Goal: Navigation & Orientation: Find specific page/section

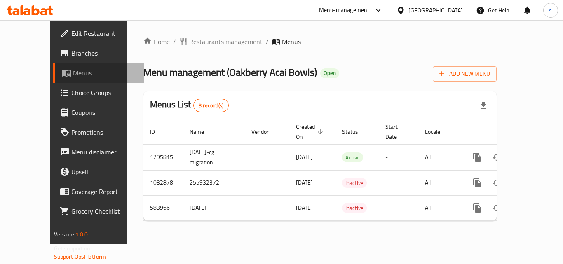
click at [73, 70] on span "Menus" at bounding box center [105, 73] width 64 height 10
click at [359, 8] on div "Menu-management" at bounding box center [344, 10] width 51 height 10
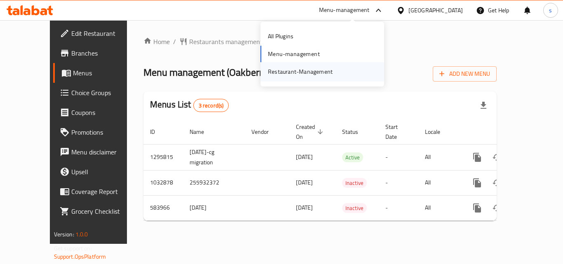
click at [297, 72] on div "Restaurant-Management" at bounding box center [300, 71] width 65 height 9
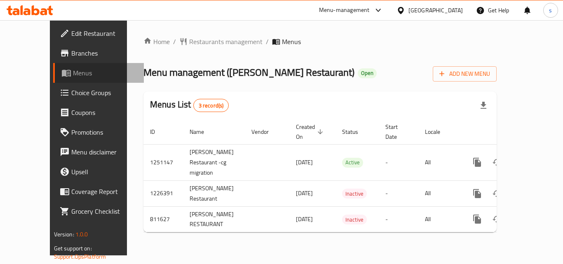
click at [73, 71] on span "Menus" at bounding box center [105, 73] width 64 height 10
click at [189, 37] on span "Restaurants management" at bounding box center [225, 42] width 73 height 10
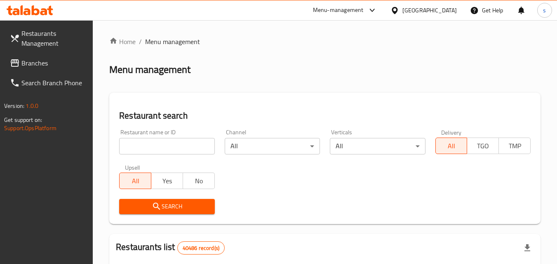
click at [43, 62] on span "Branches" at bounding box center [53, 63] width 65 height 10
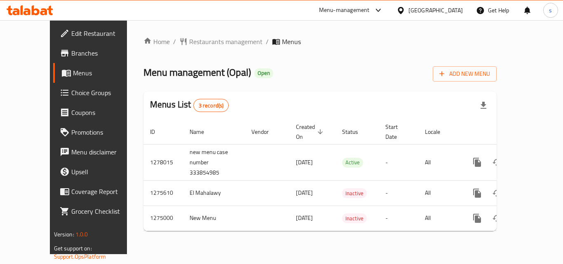
click at [401, 9] on icon at bounding box center [400, 10] width 9 height 9
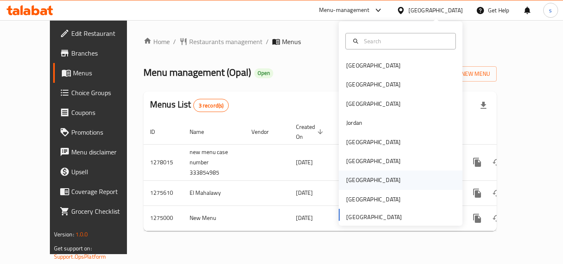
click at [355, 179] on div "Qatar" at bounding box center [374, 180] width 68 height 19
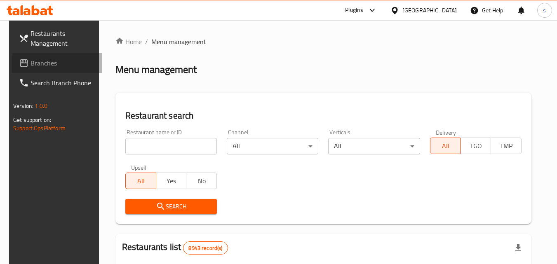
click at [49, 63] on span "Branches" at bounding box center [62, 63] width 65 height 10
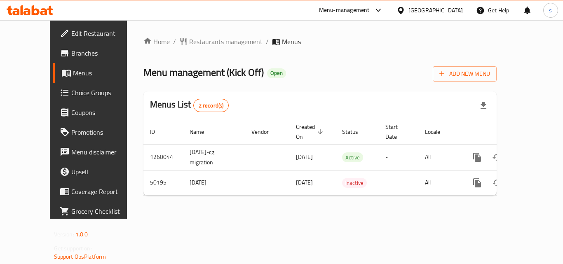
click at [461, 7] on div "Qatar" at bounding box center [435, 10] width 54 height 9
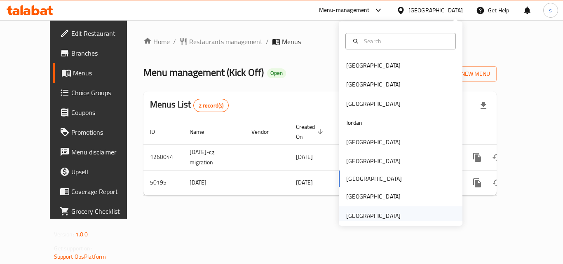
click at [376, 216] on div "[GEOGRAPHIC_DATA]" at bounding box center [373, 215] width 54 height 9
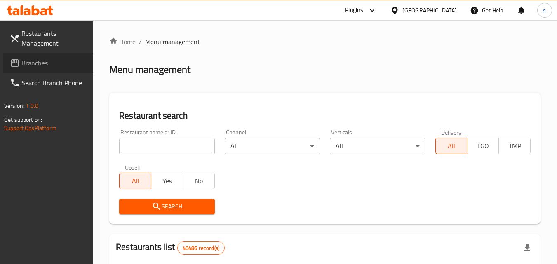
click at [33, 66] on span "Branches" at bounding box center [53, 63] width 65 height 10
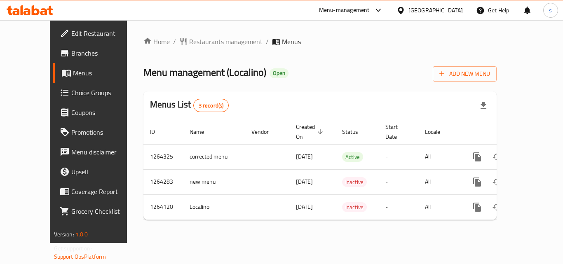
click at [419, 7] on div "[GEOGRAPHIC_DATA]" at bounding box center [435, 10] width 54 height 9
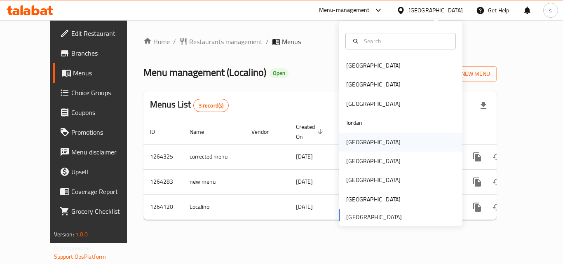
click at [353, 139] on div "[GEOGRAPHIC_DATA]" at bounding box center [373, 142] width 54 height 9
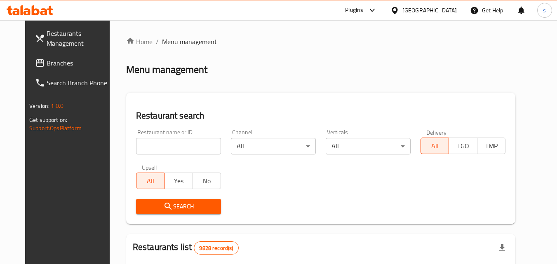
click at [47, 62] on span "Branches" at bounding box center [79, 63] width 65 height 10
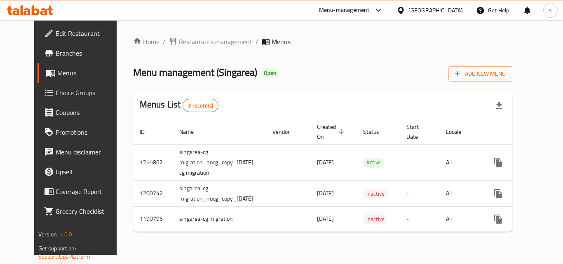
click at [456, 8] on div "[GEOGRAPHIC_DATA]" at bounding box center [435, 10] width 54 height 9
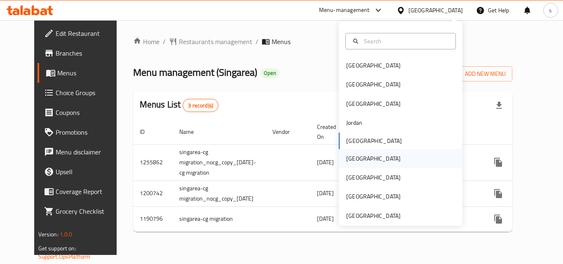
click at [351, 160] on div "[GEOGRAPHIC_DATA]" at bounding box center [373, 158] width 54 height 9
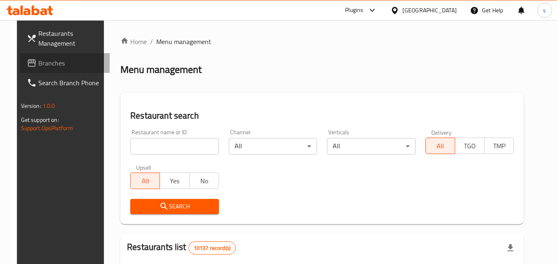
click at [49, 63] on span "Branches" at bounding box center [70, 63] width 65 height 10
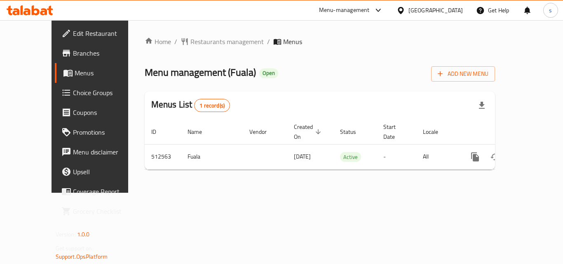
click at [403, 12] on icon at bounding box center [401, 10] width 6 height 7
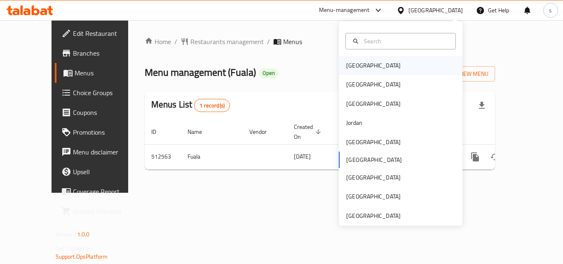
click at [360, 67] on div "[GEOGRAPHIC_DATA]" at bounding box center [374, 65] width 68 height 19
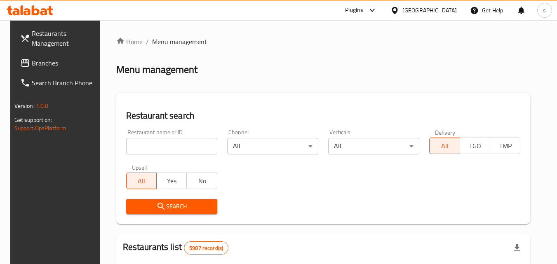
click at [52, 59] on span "Branches" at bounding box center [64, 63] width 65 height 10
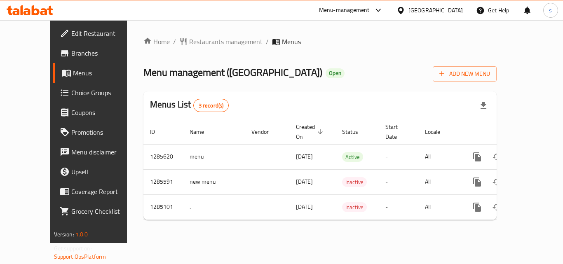
click at [457, 7] on div "[GEOGRAPHIC_DATA]" at bounding box center [435, 10] width 54 height 9
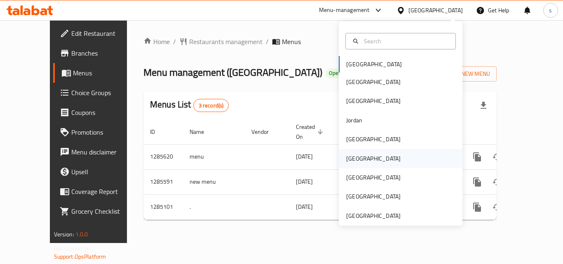
click at [360, 161] on div "[GEOGRAPHIC_DATA]" at bounding box center [374, 158] width 68 height 19
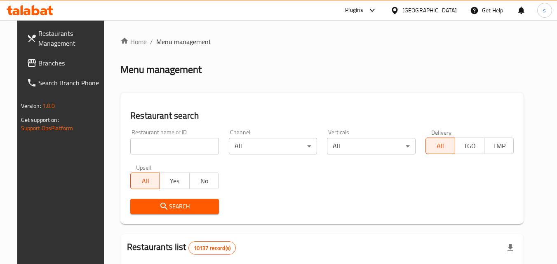
click at [55, 57] on link "Branches" at bounding box center [65, 63] width 90 height 20
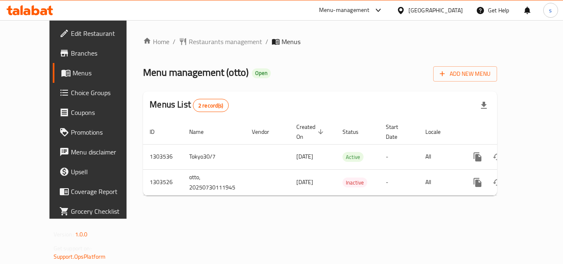
click at [458, 6] on div "[GEOGRAPHIC_DATA]" at bounding box center [435, 10] width 54 height 9
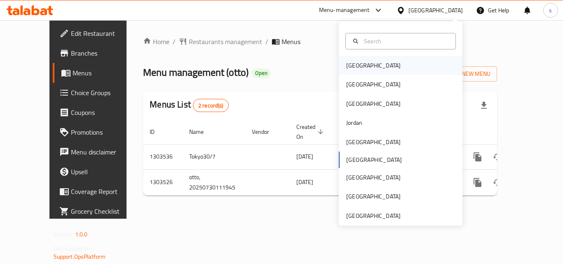
click at [362, 60] on div "[GEOGRAPHIC_DATA]" at bounding box center [374, 65] width 68 height 19
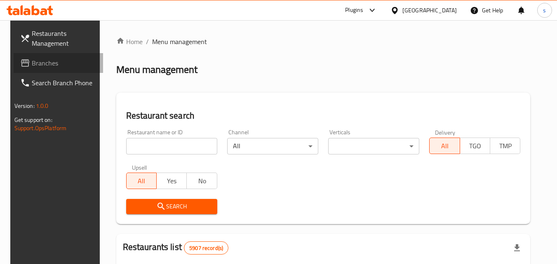
click at [32, 63] on span "Branches" at bounding box center [64, 63] width 65 height 10
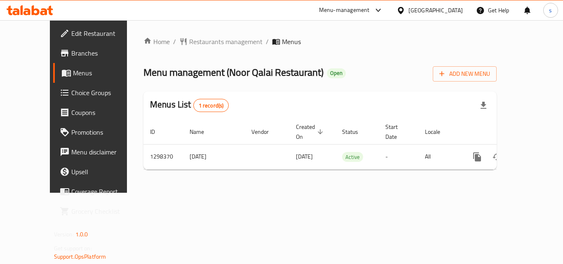
click at [405, 8] on icon at bounding box center [400, 10] width 9 height 9
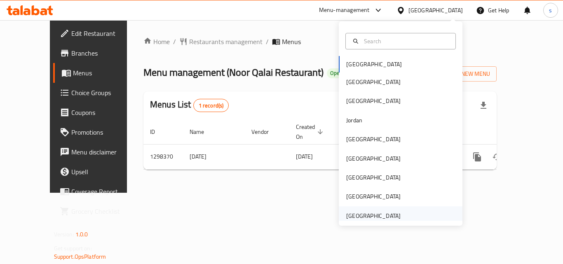
click at [369, 215] on div "[GEOGRAPHIC_DATA]" at bounding box center [373, 215] width 54 height 9
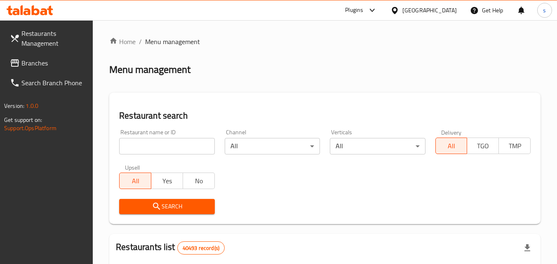
click at [42, 64] on span "Branches" at bounding box center [53, 63] width 65 height 10
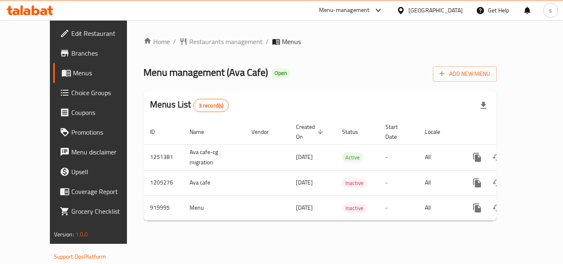
click at [424, 9] on div "[GEOGRAPHIC_DATA]" at bounding box center [435, 10] width 54 height 9
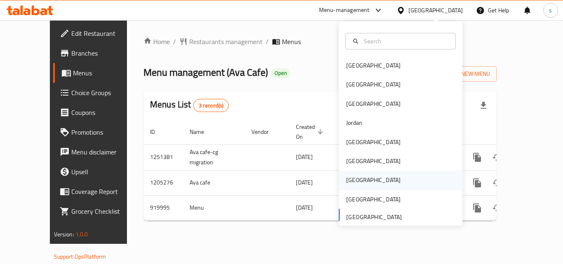
click at [346, 177] on div "[GEOGRAPHIC_DATA]" at bounding box center [373, 180] width 54 height 9
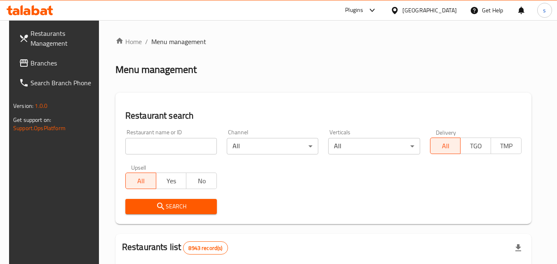
click at [42, 62] on span "Branches" at bounding box center [62, 63] width 65 height 10
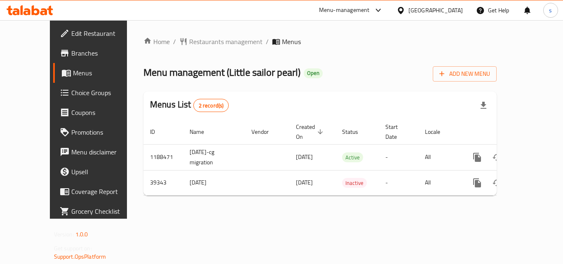
click at [403, 12] on icon at bounding box center [401, 10] width 6 height 7
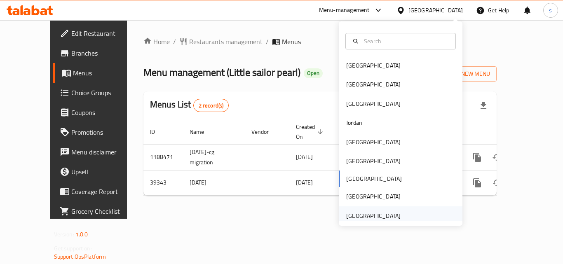
click at [395, 213] on div "[GEOGRAPHIC_DATA]" at bounding box center [374, 215] width 68 height 19
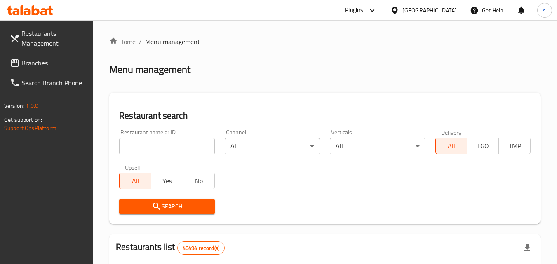
click at [41, 65] on span "Branches" at bounding box center [53, 63] width 65 height 10
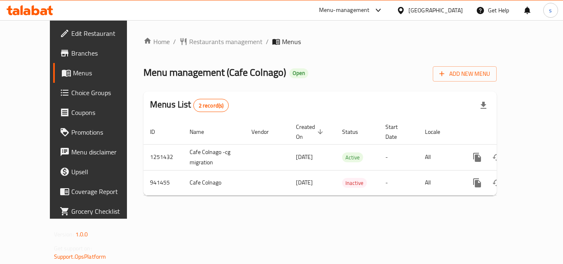
click at [410, 13] on div "[GEOGRAPHIC_DATA]" at bounding box center [435, 10] width 54 height 9
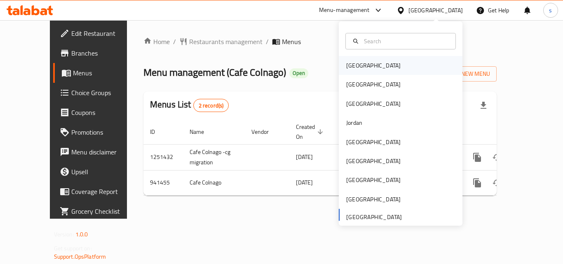
click at [371, 62] on div "[GEOGRAPHIC_DATA]" at bounding box center [401, 65] width 124 height 19
